Goal: Navigation & Orientation: Find specific page/section

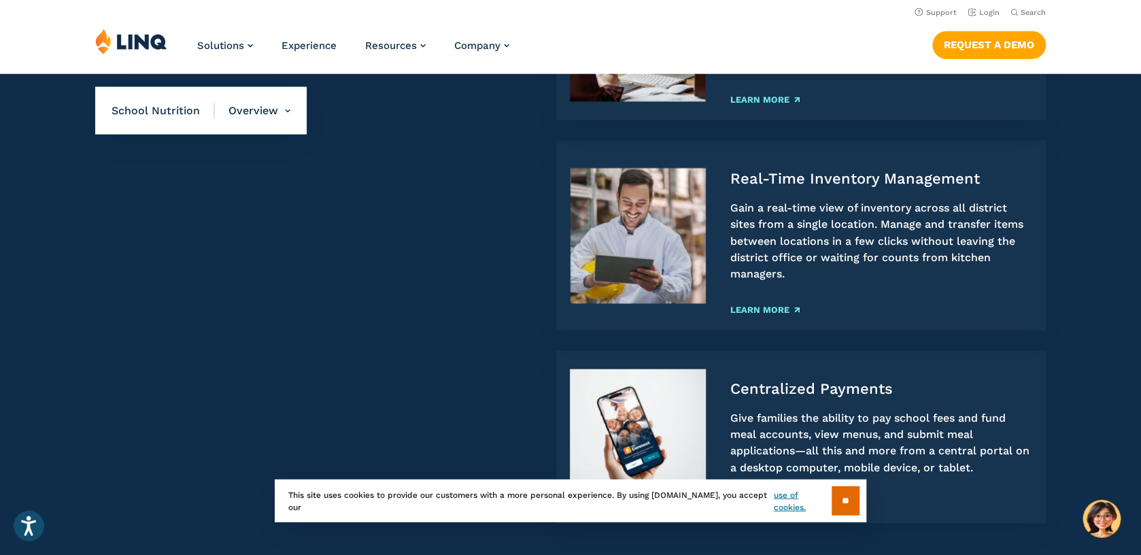
scroll to position [1395, 0]
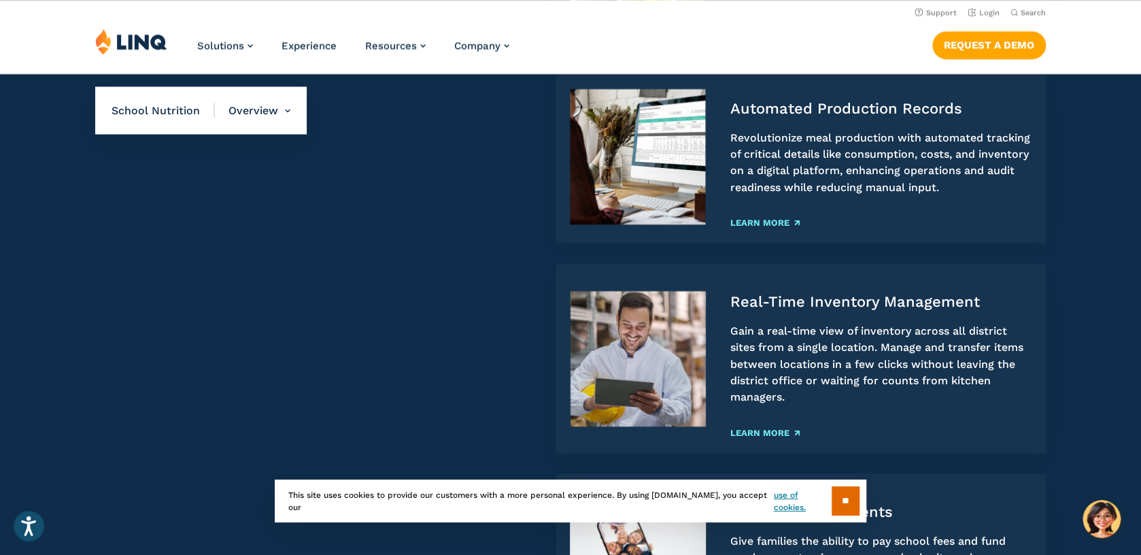
click at [426, 226] on div "Do more with less Faster Meal-Time Lines Streamline lunchtime with LINQ’s intui…" at bounding box center [252, 246] width 504 height 839
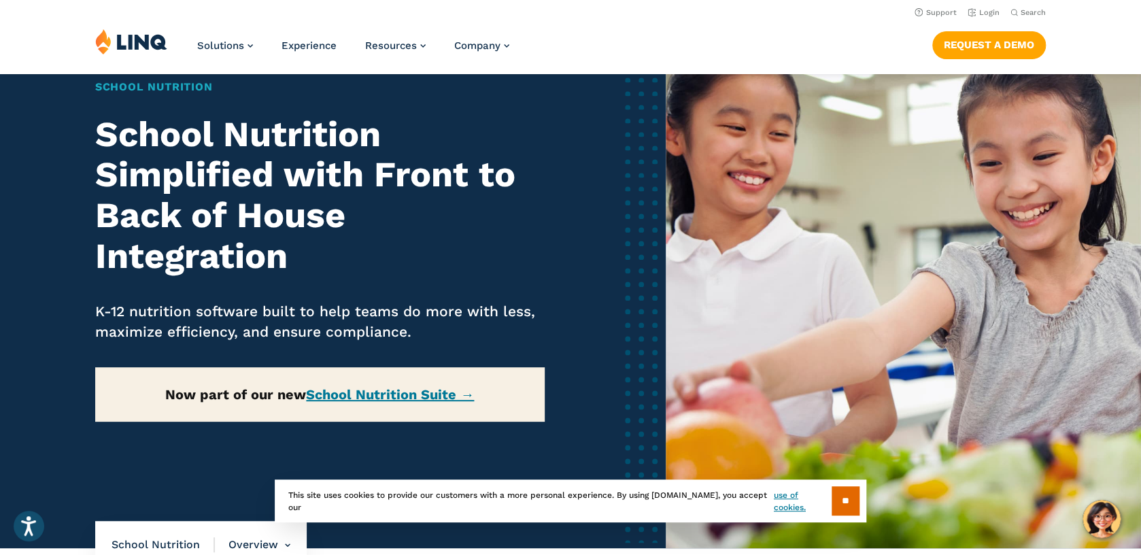
scroll to position [0, 0]
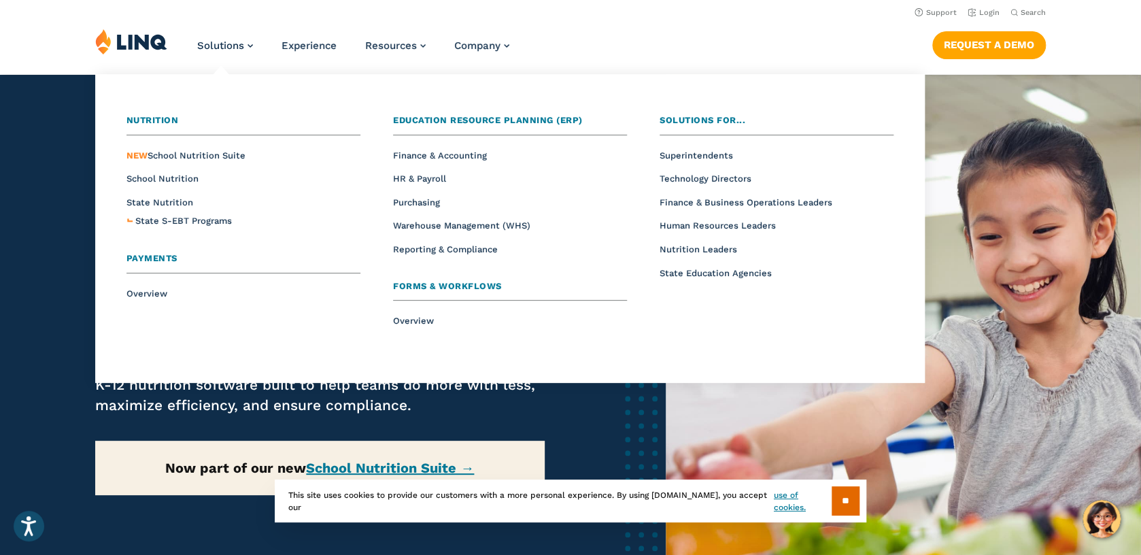
click at [622, 189] on ul "Overview Finance & Accounting HR & Payroll Purchasing Warehouse Management (WHS…" at bounding box center [510, 202] width 234 height 112
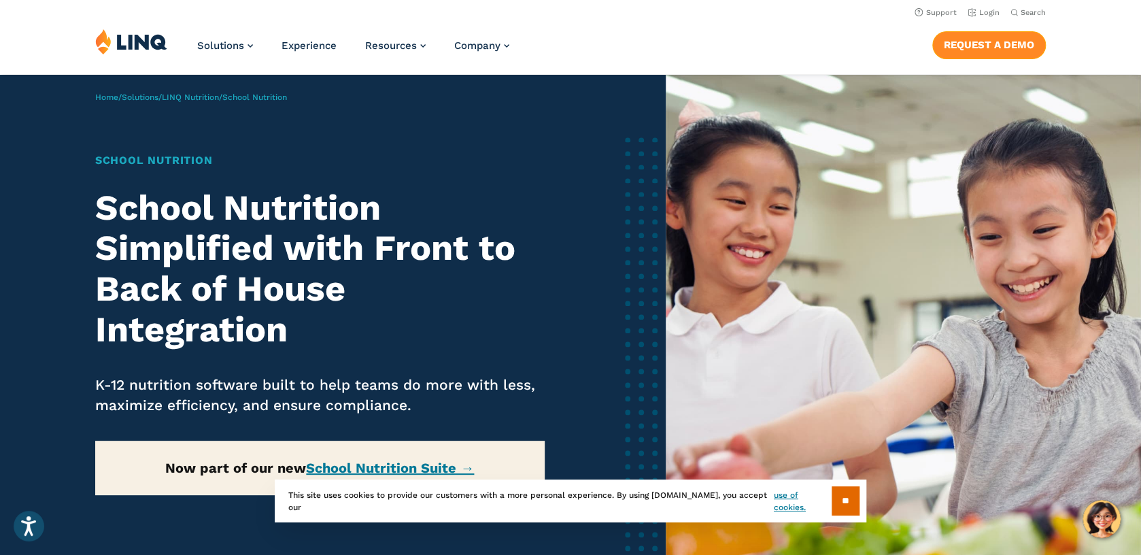
click at [977, 52] on link "Request a Demo" at bounding box center [989, 44] width 114 height 27
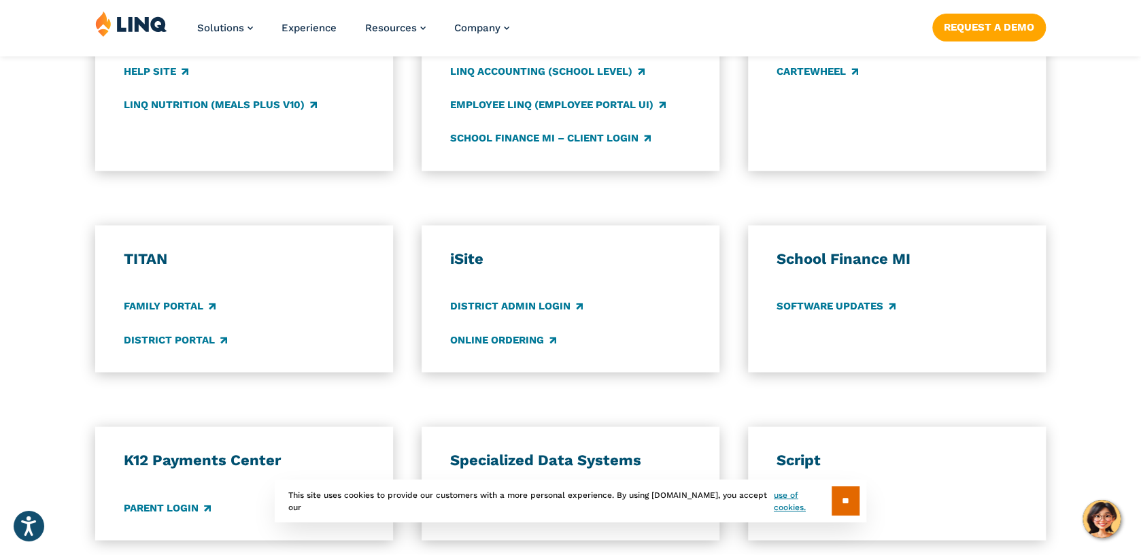
scroll to position [955, 0]
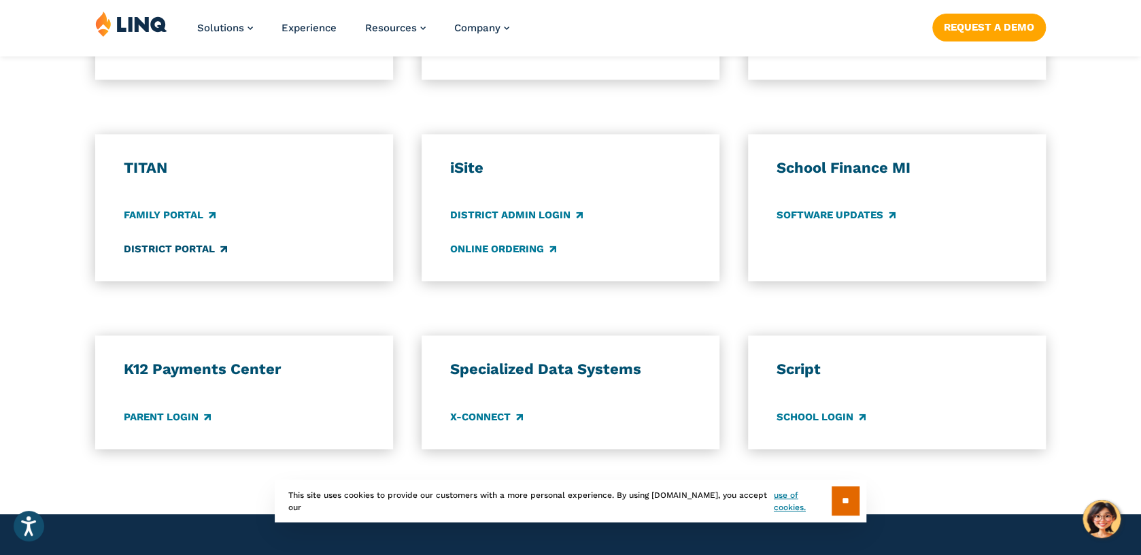
click at [195, 250] on link "District Portal" at bounding box center [175, 248] width 103 height 15
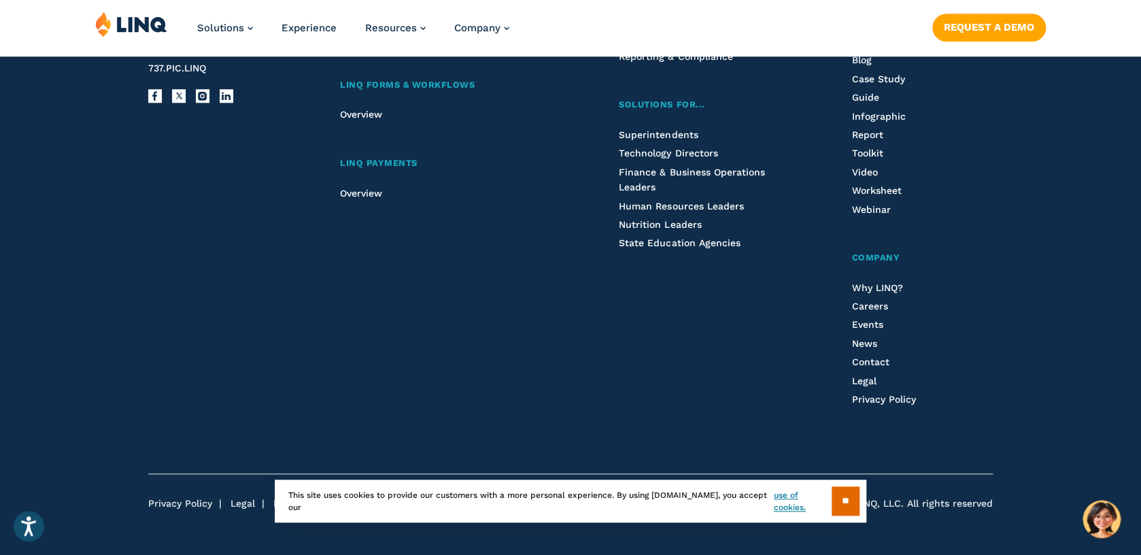
scroll to position [1614, 0]
